Goal: Task Accomplishment & Management: Use online tool/utility

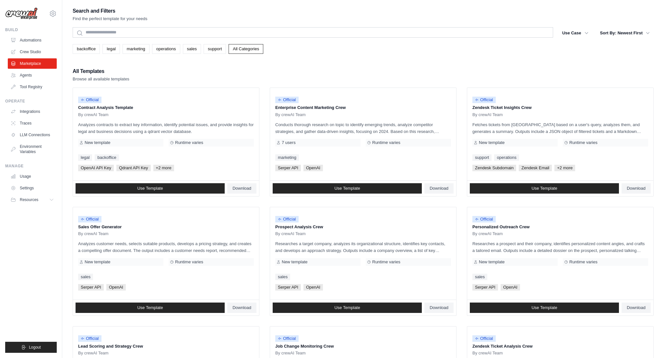
click at [260, 84] on div "All Templates Browse all available templates Official Contract Analysis Templat…" at bounding box center [363, 310] width 581 height 487
click at [31, 48] on link "Crew Studio" at bounding box center [32, 52] width 49 height 10
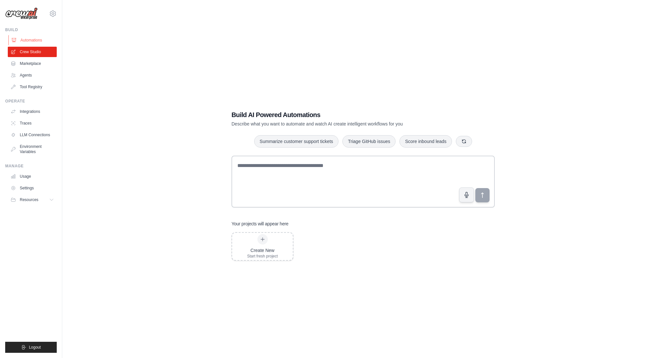
click at [36, 36] on link "Automations" at bounding box center [32, 40] width 49 height 10
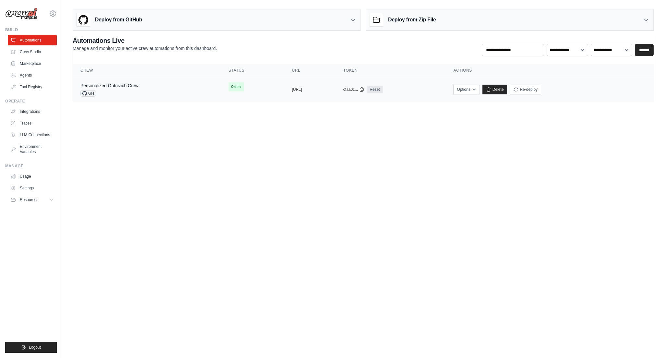
click at [173, 88] on div "Personalized Outreach Crew GH" at bounding box center [146, 89] width 133 height 14
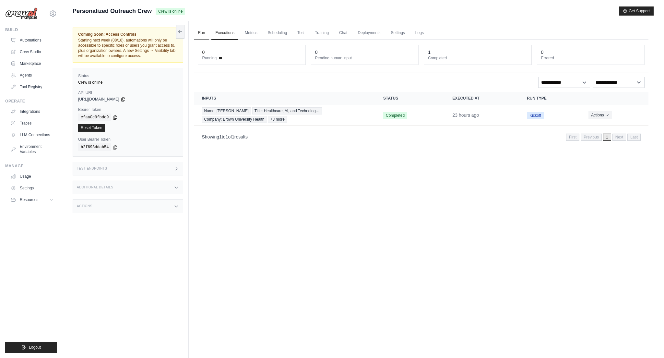
click at [198, 30] on link "Run" at bounding box center [201, 33] width 15 height 14
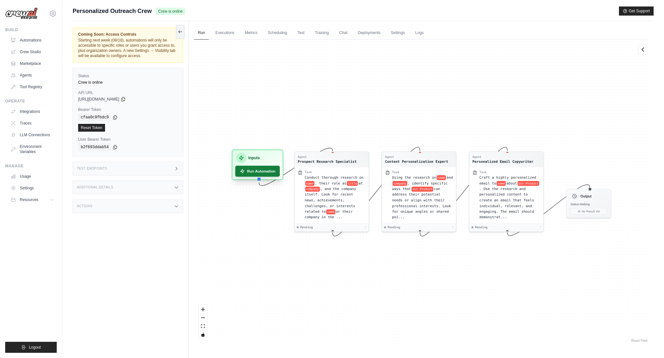
click at [255, 174] on button "Run Automation" at bounding box center [257, 171] width 45 height 11
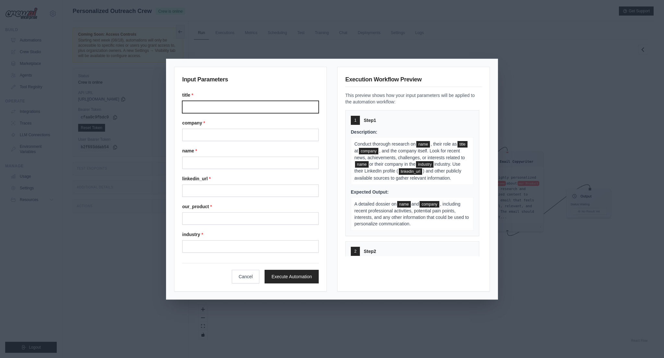
click at [207, 104] on input "Title" at bounding box center [250, 107] width 136 height 12
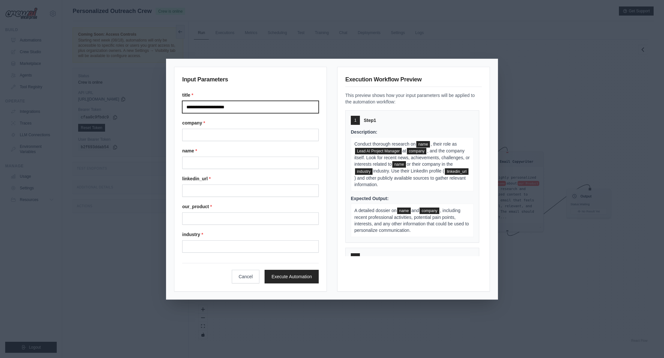
type input "**********"
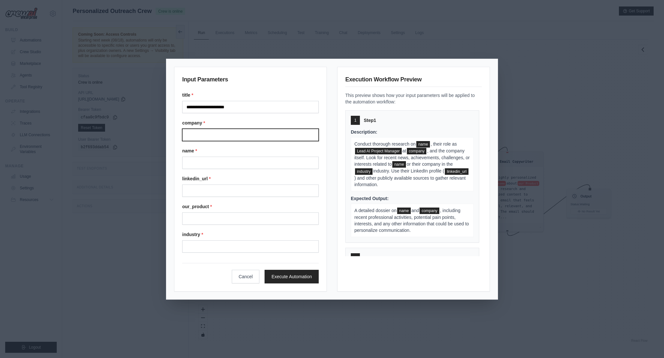
click at [245, 134] on input "Company" at bounding box center [250, 135] width 136 height 12
type input "******"
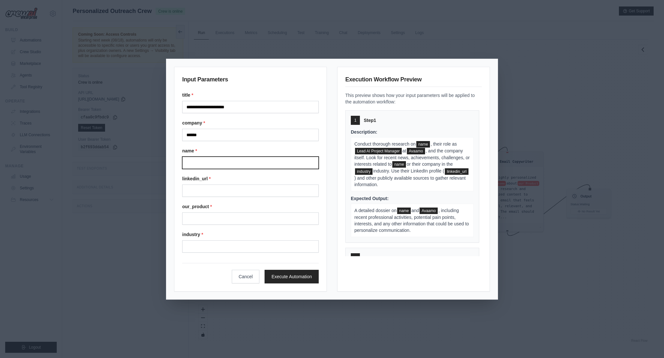
click at [248, 162] on input "Name" at bounding box center [250, 162] width 136 height 12
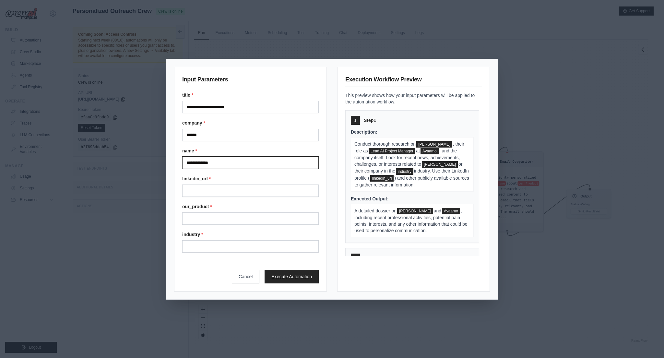
type input "**********"
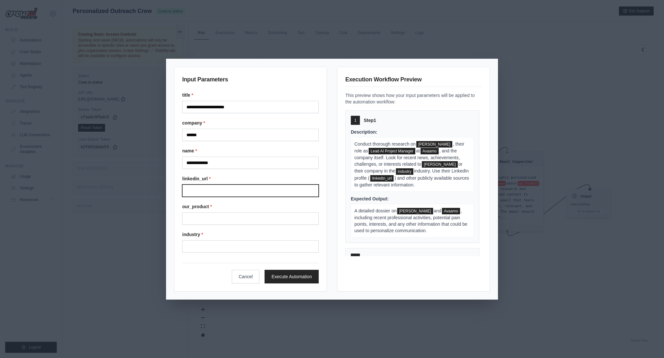
click at [216, 194] on input "Linkedin url" at bounding box center [250, 190] width 136 height 12
paste input "**********"
type input "**********"
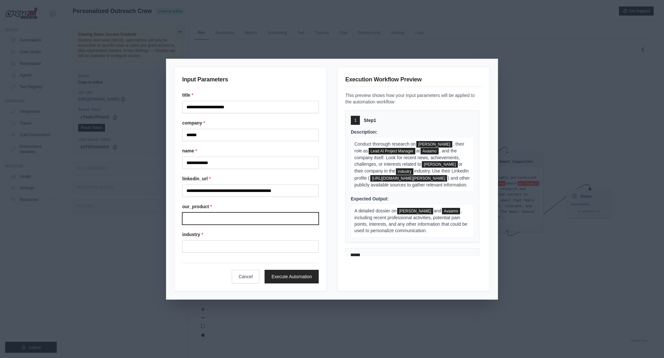
click at [208, 223] on input "Our product" at bounding box center [250, 218] width 136 height 12
type input "*"
type input "**********"
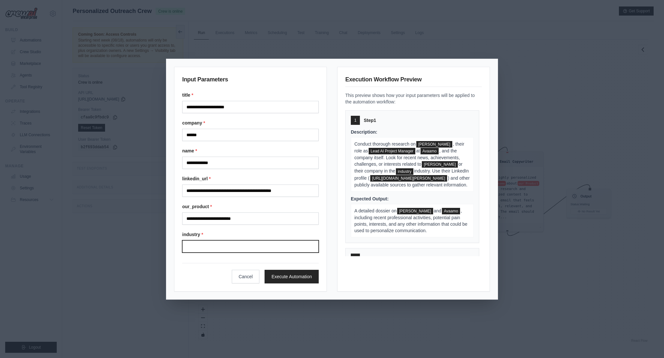
click at [214, 246] on input "Industry" at bounding box center [250, 246] width 136 height 12
type input "**********"
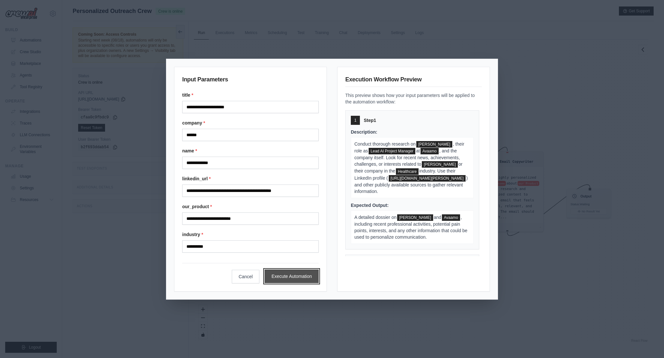
click at [293, 276] on button "Execute Automation" at bounding box center [291, 276] width 54 height 14
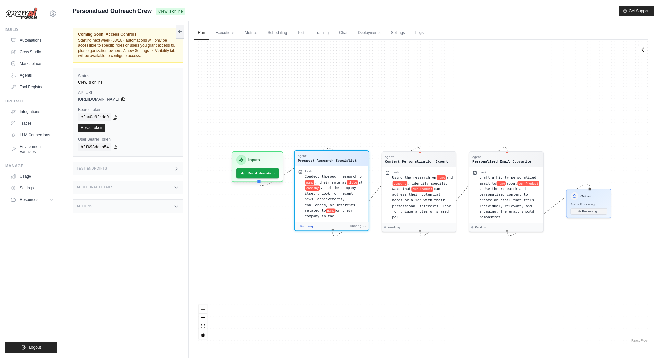
click at [335, 175] on span "Conduct thorough research on" at bounding box center [334, 176] width 59 height 4
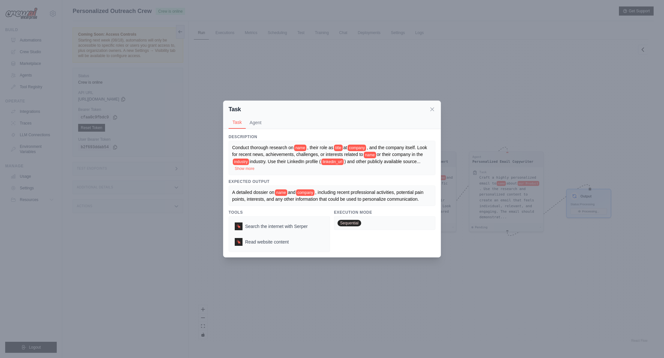
scroll to position [28, 0]
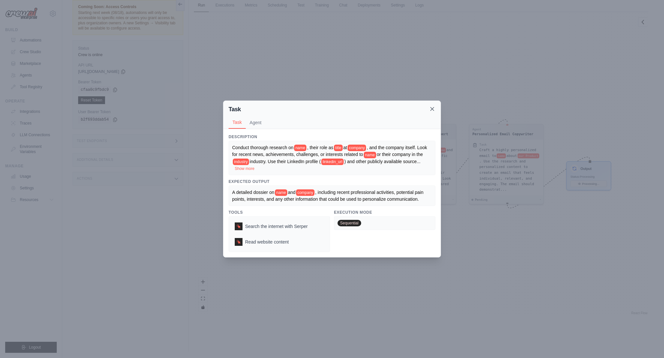
click at [433, 109] on icon at bounding box center [432, 109] width 6 height 6
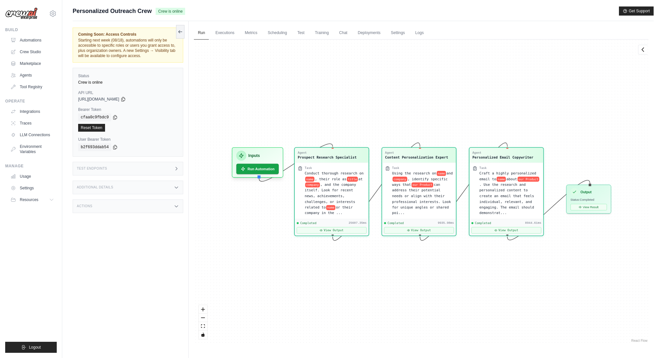
scroll to position [2031, 0]
click at [590, 207] on button "View Result" at bounding box center [588, 205] width 36 height 6
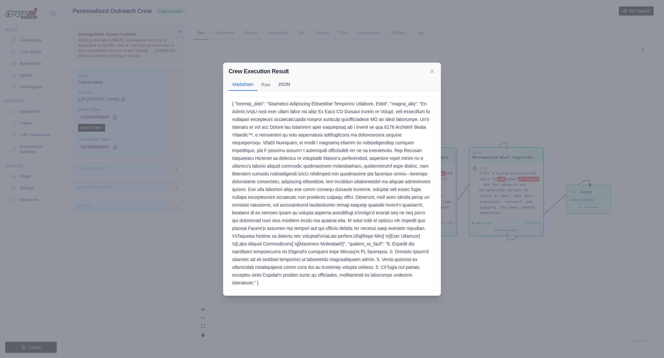
click at [276, 85] on button "JSON" at bounding box center [284, 84] width 20 height 12
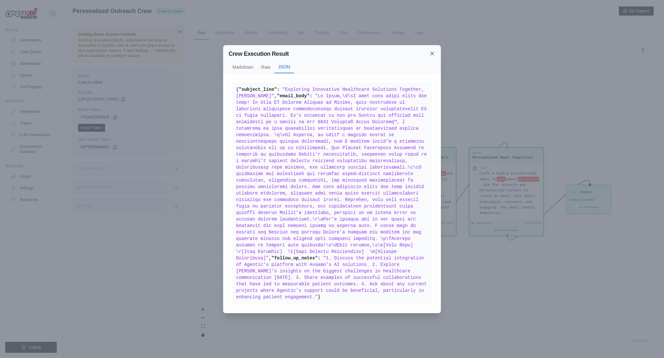
click at [432, 50] on icon at bounding box center [432, 53] width 6 height 6
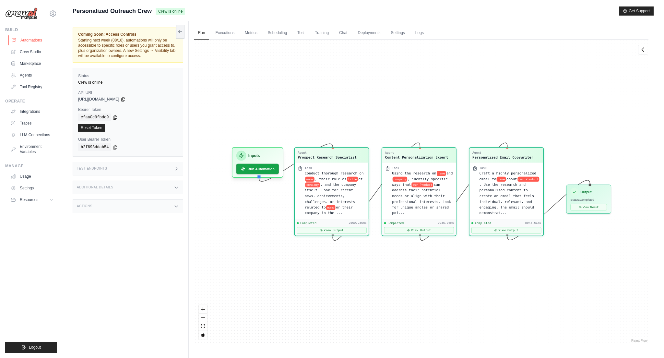
click at [32, 37] on link "Automations" at bounding box center [32, 40] width 49 height 10
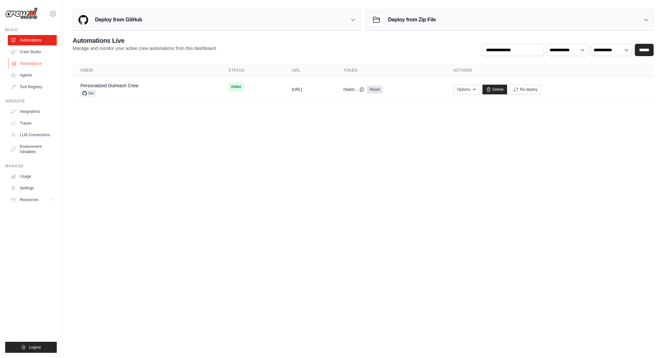
click at [32, 67] on link "Marketplace" at bounding box center [32, 63] width 49 height 10
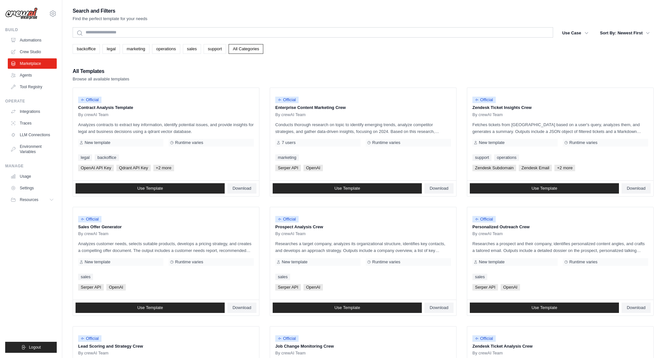
click at [329, 66] on div "Search and Filters Find the perfect template for your needs Search Use Case bac…" at bounding box center [363, 296] width 581 height 580
click at [140, 46] on link "marketing" at bounding box center [135, 49] width 27 height 10
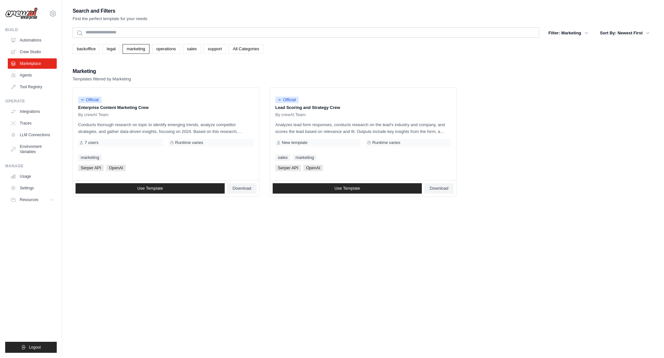
click at [336, 272] on div "Search and Filters Find the perfect template for your needs Search Filter: Mark…" at bounding box center [363, 185] width 581 height 358
click at [347, 75] on div "Marketing Templates filtered by Marketing" at bounding box center [363, 75] width 581 height 16
click at [395, 71] on div "Marketing Templates filtered by Marketing" at bounding box center [363, 75] width 581 height 16
click at [390, 304] on div "Search and Filters Find the perfect template for your needs Search Filter: Mark…" at bounding box center [363, 185] width 581 height 358
